Goal: Obtain resource: Download file/media

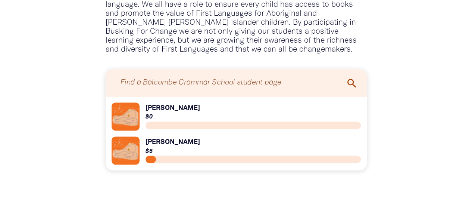
scroll to position [561, 0]
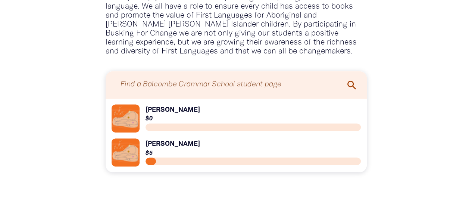
click at [336, 120] on link "Link to [PERSON_NAME]" at bounding box center [236, 118] width 249 height 28
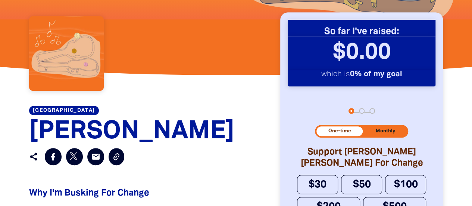
scroll to position [237, 0]
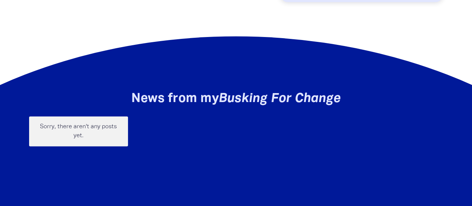
click at [441, 104] on h3 "News from my Busking For Change" at bounding box center [236, 98] width 414 height 15
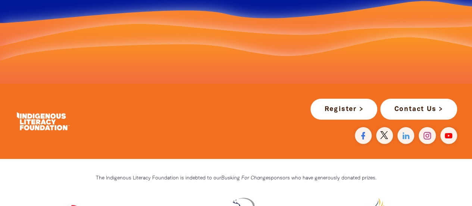
scroll to position [852, 0]
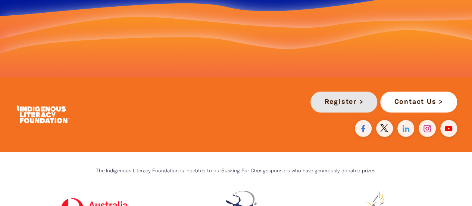
click at [353, 107] on link "Register >" at bounding box center [343, 101] width 67 height 21
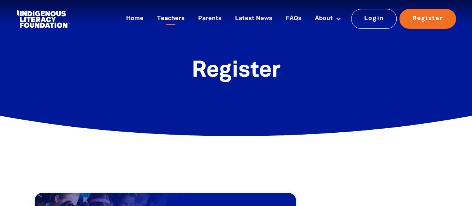
click at [178, 19] on link "Teachers" at bounding box center [171, 19] width 37 height 12
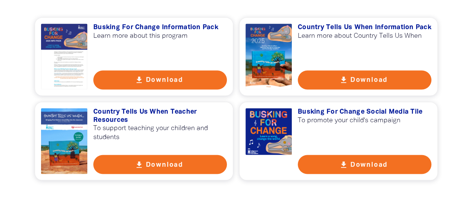
scroll to position [566, 0]
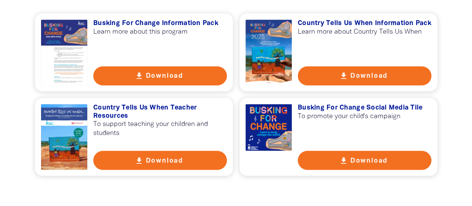
click at [159, 159] on button "get_app Download" at bounding box center [160, 159] width 134 height 19
drag, startPoint x: 194, startPoint y: 37, endPoint x: 169, endPoint y: 59, distance: 32.5
click at [169, 59] on div "get_app Busking For Change Information Pack Learn more about this program get_a…" at bounding box center [236, 94] width 403 height 163
click at [153, 77] on button "get_app Download" at bounding box center [160, 75] width 134 height 19
